Goal: Ask a question

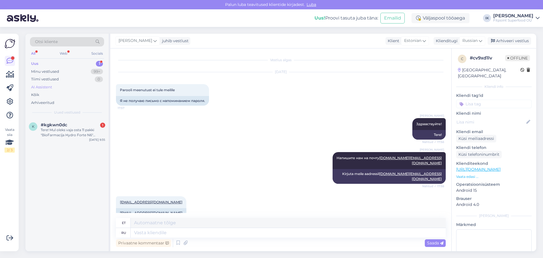
scroll to position [1, 0]
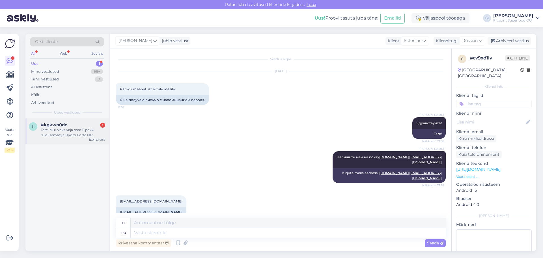
click at [79, 132] on div "Tere! Mul oleks vaja osta 11 pakki "BioFarmacija Hydro Forte N6" tootekood #BF0…" at bounding box center [73, 132] width 64 height 10
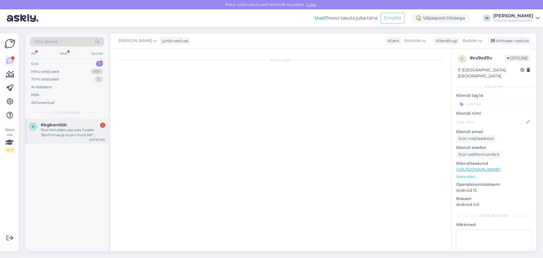
scroll to position [0, 0]
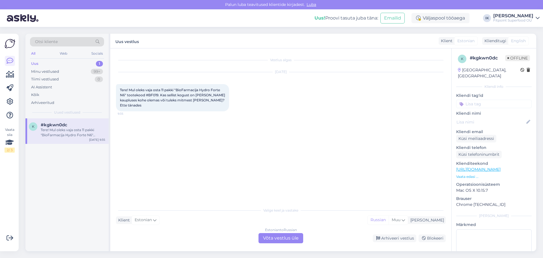
click at [270, 235] on div "Estonian to Russian Võta vestlus üle" at bounding box center [281, 238] width 45 height 10
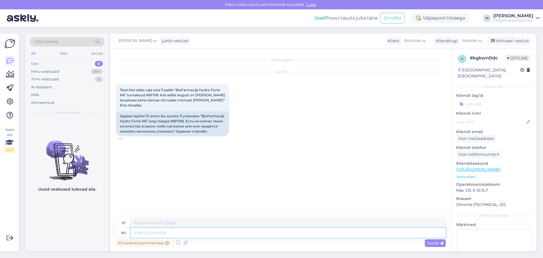
click at [166, 234] on textarea at bounding box center [288, 233] width 315 height 10
type textarea "дОБРОЕ"
type textarea "Lahke"
type textarea "дОБРОЕ УТРО"
type textarea "Tere hommikust"
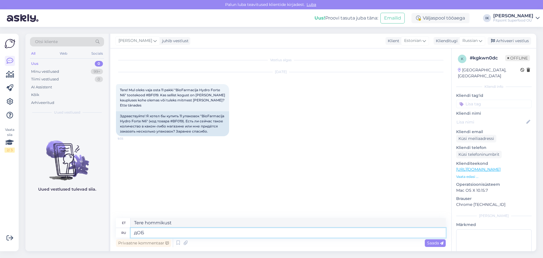
type textarea "дО"
type textarea "Lahke"
type textarea "д"
type textarea "Доброе"
type textarea "Lahke"
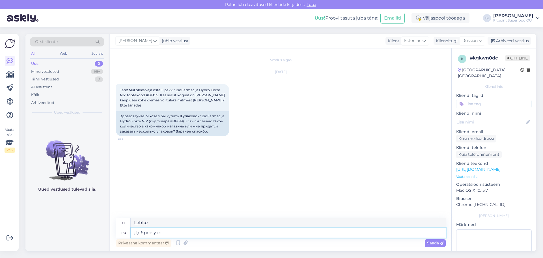
type textarea "Доброе утро"
type textarea "Tere hommikust"
type textarea "Доброе утро!"
type textarea "Tere hommikust!"
type textarea "Доброе утро!К со"
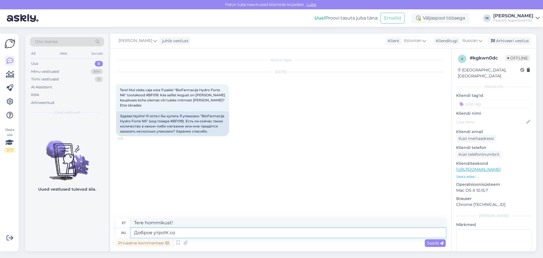
type textarea "Tere hommikust! K"
type textarea "Доброе утро!К сожалению,"
type textarea "Tere hommikust! Kahjuks"
type textarea "Доброе утро!К сожалению, у нас"
type textarea "Tere hommikust! Kahjuks meil on"
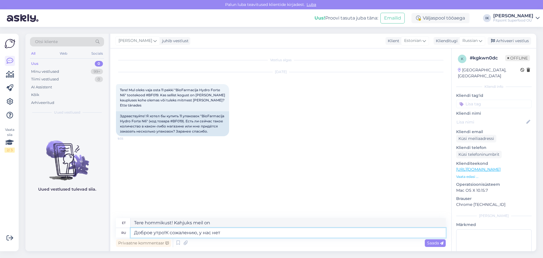
type textarea "Доброе утро!К сожалению, у нас нет"
type textarea "Tere hommikust! Kahjuks meil pole"
type textarea "Доброе утро!К сожалению, у нас нет такого"
type textarea "Tere hommikust! Kahjuks meil seda pole."
type textarea "Доброе утро!К сожалению, у нас нет такого количества"
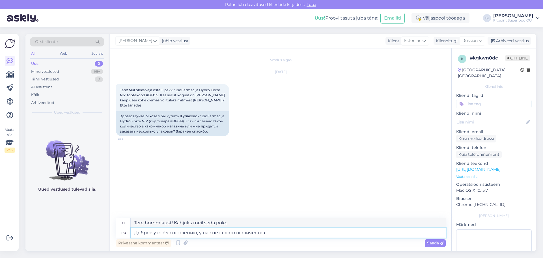
type textarea "Tere hommikust! Kahjuks meil sellist kogust pole."
